Goal: Transaction & Acquisition: Purchase product/service

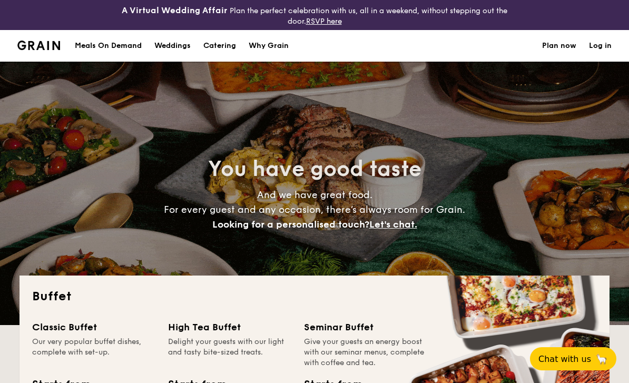
select select
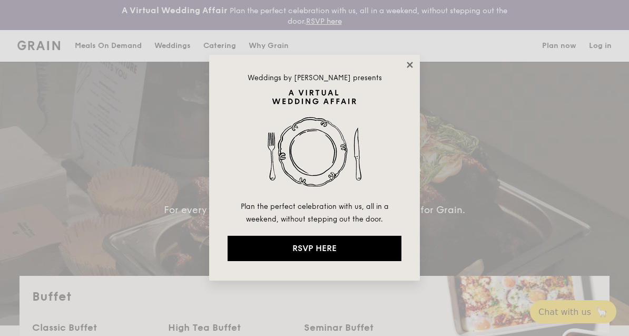
click at [408, 68] on icon at bounding box center [409, 64] width 9 height 9
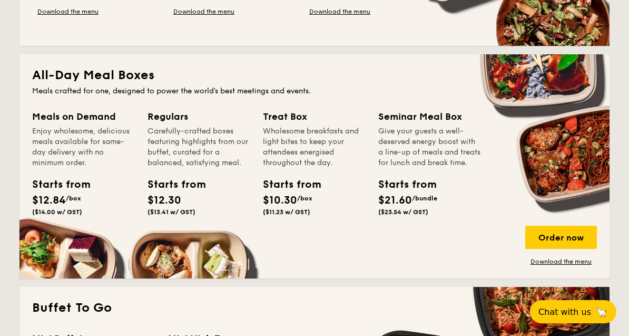
scroll to position [459, 0]
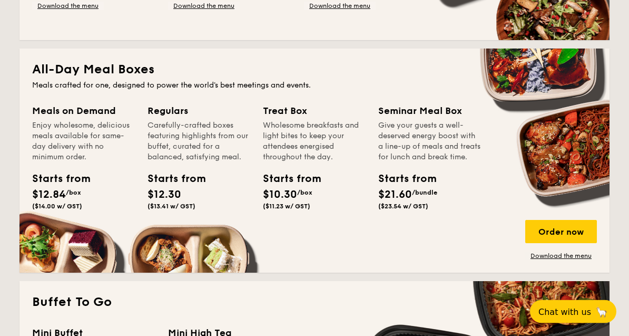
click at [92, 109] on div "Meals on Demand" at bounding box center [83, 111] width 103 height 15
click at [203, 150] on div "Carefully-crafted boxes featuring highlights from our buffet, curated for a bal…" at bounding box center [199, 142] width 103 height 42
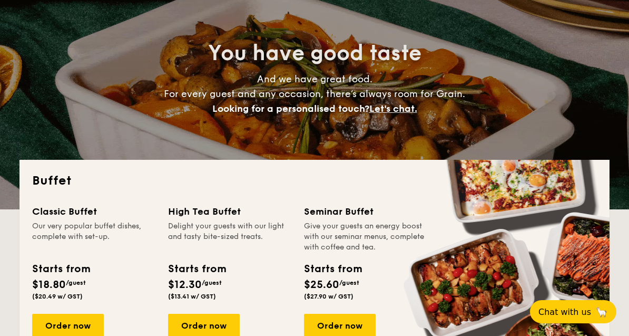
scroll to position [0, 0]
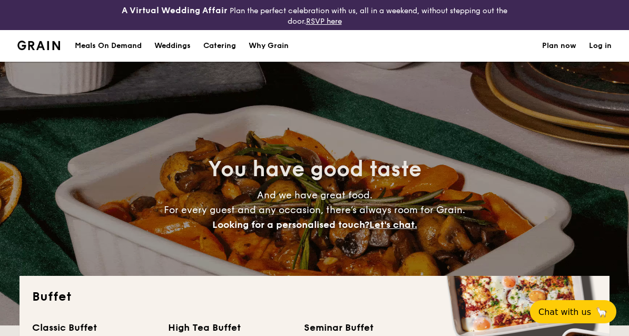
click at [108, 47] on div "Meals On Demand" at bounding box center [108, 46] width 67 height 32
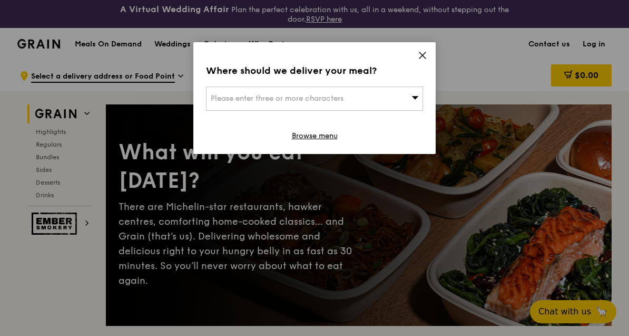
click at [342, 94] on span "Please enter three or more characters" at bounding box center [277, 98] width 133 height 9
type input "569761"
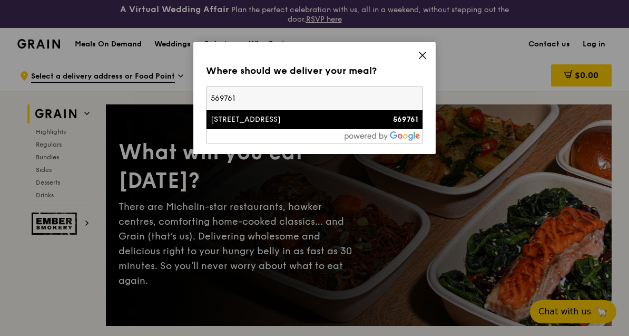
click at [264, 118] on div "7 Ang Mo Kio Avenue 9" at bounding box center [289, 119] width 156 height 11
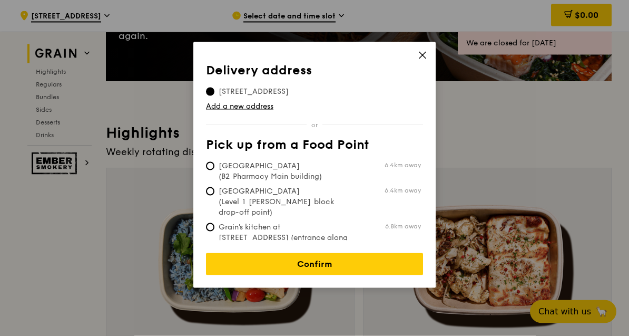
scroll to position [245, 0]
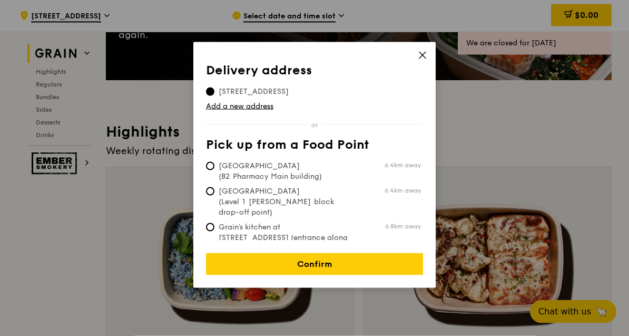
click at [426, 58] on icon at bounding box center [423, 55] width 6 height 6
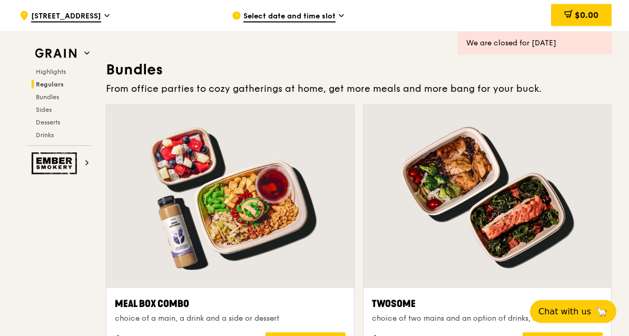
scroll to position [1541, 0]
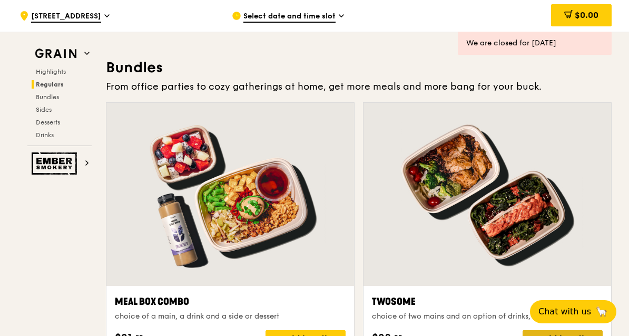
click at [550, 338] on div "Build bundle" at bounding box center [563, 338] width 80 height 17
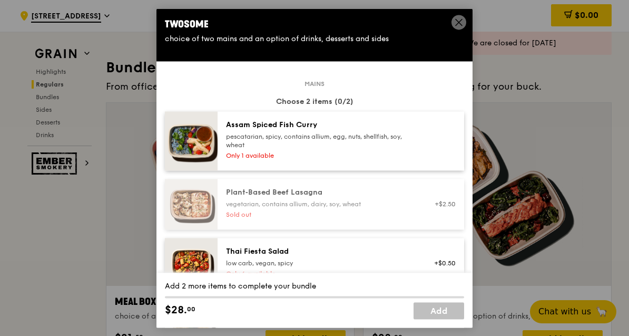
click at [456, 23] on icon at bounding box center [458, 21] width 9 height 9
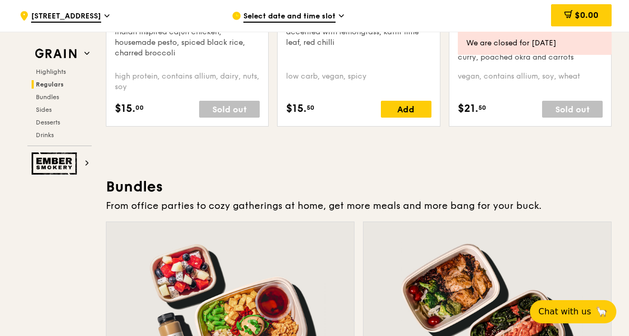
scroll to position [1419, 0]
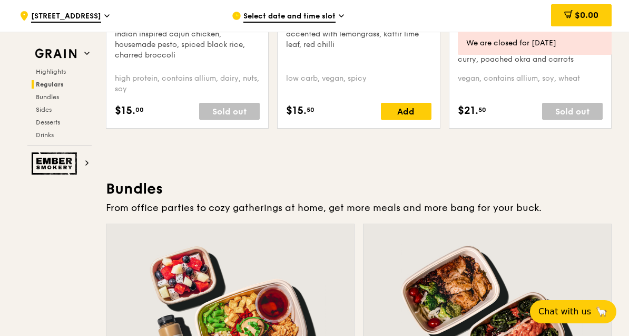
click at [325, 16] on span "Select date and time slot" at bounding box center [290, 17] width 92 height 12
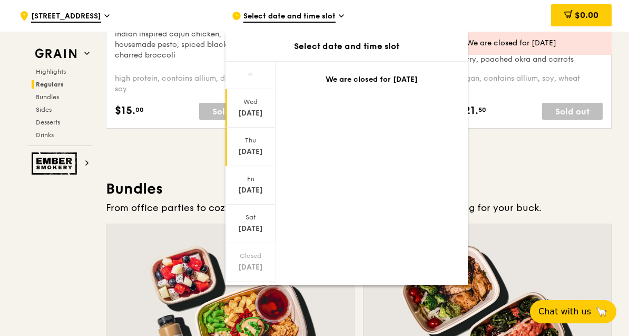
click at [249, 150] on div "Sep 25" at bounding box center [250, 152] width 47 height 11
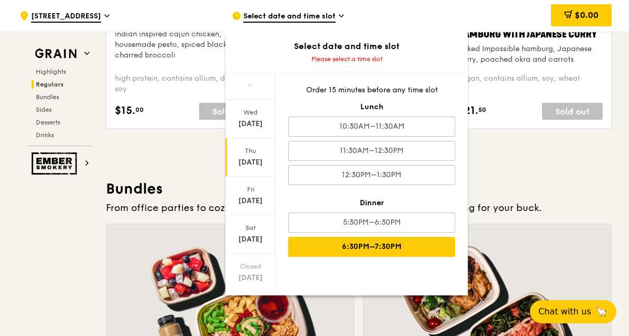
click at [395, 247] on div "6:30PM–7:30PM" at bounding box center [371, 247] width 167 height 20
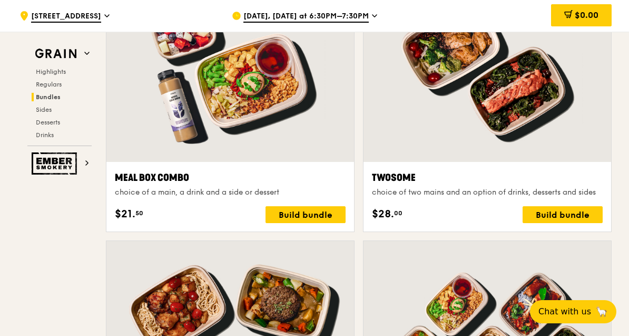
scroll to position [1664, 0]
click at [561, 213] on div "Build bundle" at bounding box center [563, 215] width 80 height 17
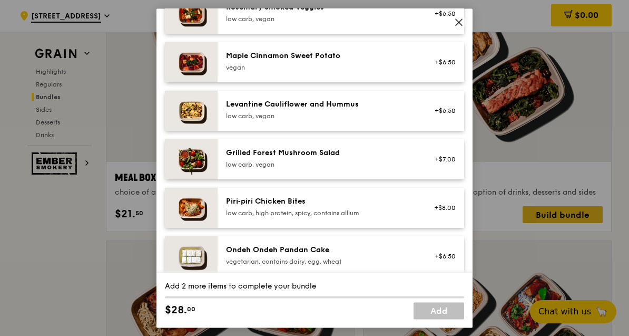
scroll to position [614, 0]
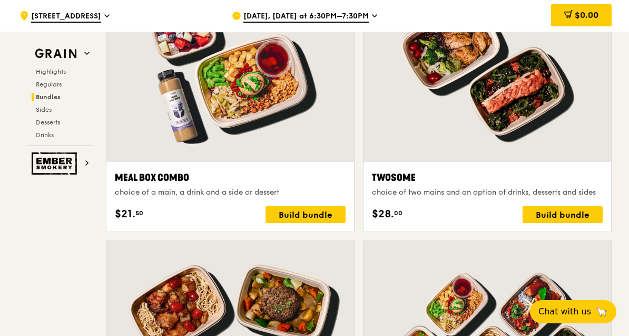
click at [591, 161] on div at bounding box center [488, 70] width 248 height 183
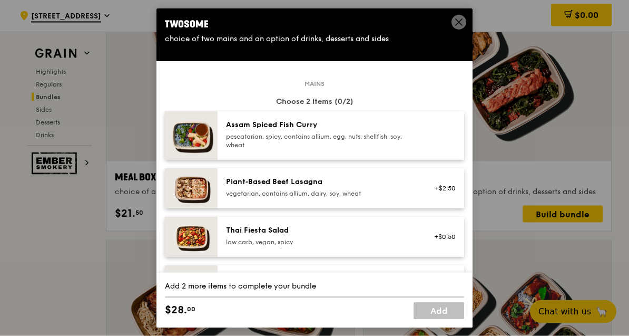
click at [455, 23] on icon at bounding box center [458, 21] width 9 height 9
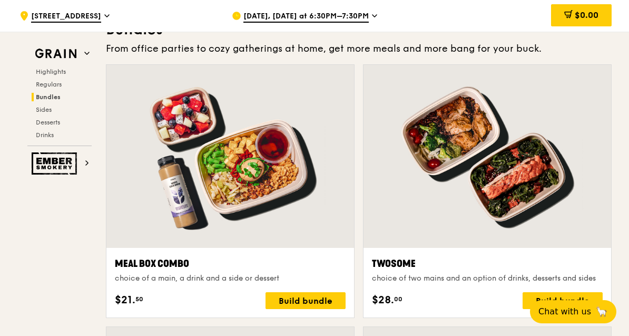
scroll to position [1533, 0]
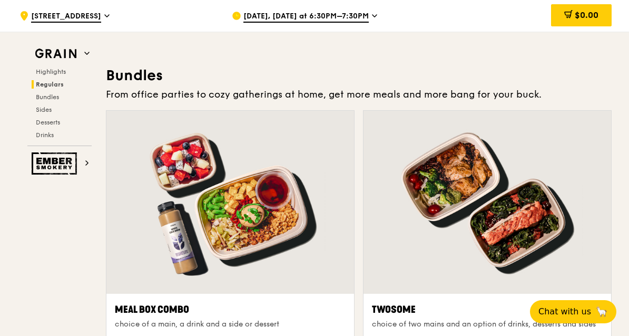
click at [369, 18] on span "Sep 25, Tomorrow at 6:30PM–7:30PM" at bounding box center [306, 17] width 125 height 12
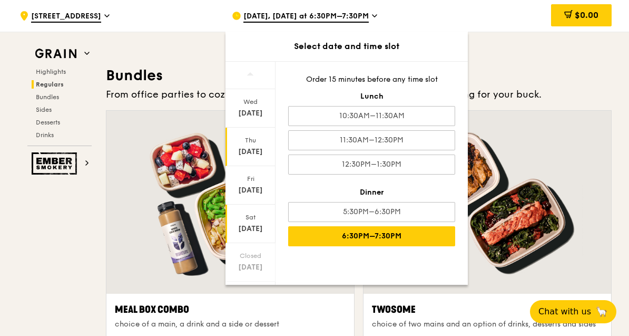
click at [251, 223] on div "Sep 27" at bounding box center [250, 228] width 47 height 11
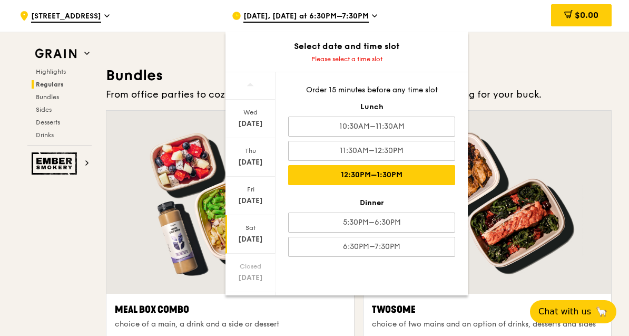
click at [396, 179] on div "12:30PM–1:30PM" at bounding box center [371, 175] width 167 height 20
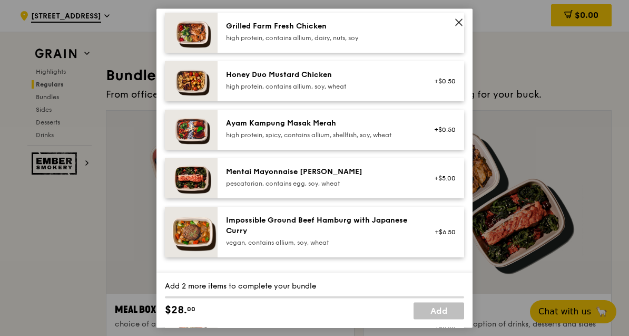
scroll to position [322, 0]
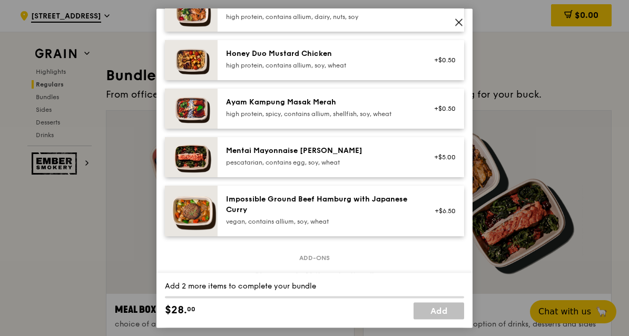
click at [594, 148] on div at bounding box center [488, 202] width 248 height 183
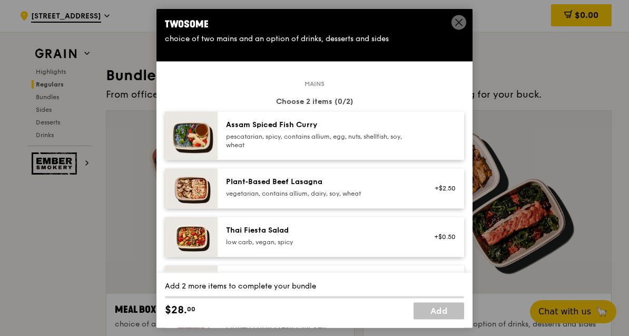
click at [456, 23] on icon at bounding box center [458, 21] width 9 height 9
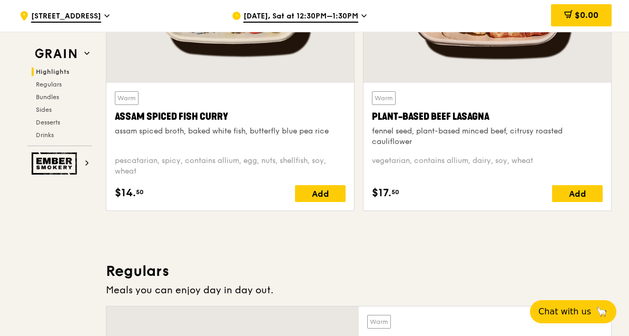
scroll to position [0, 0]
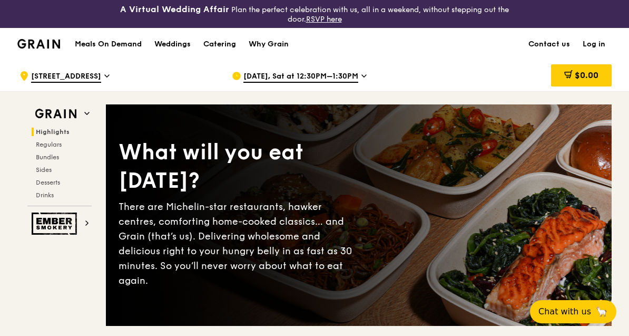
click at [221, 43] on div "Catering" at bounding box center [219, 44] width 33 height 32
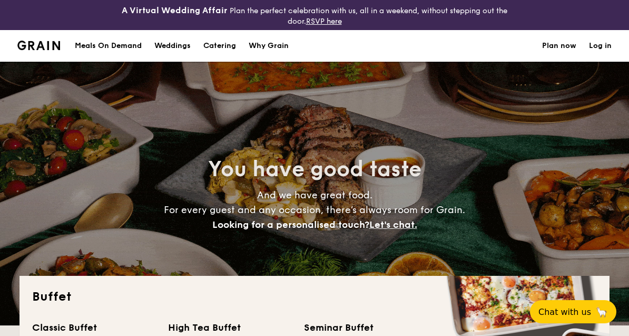
select select
